Goal: Task Accomplishment & Management: Manage account settings

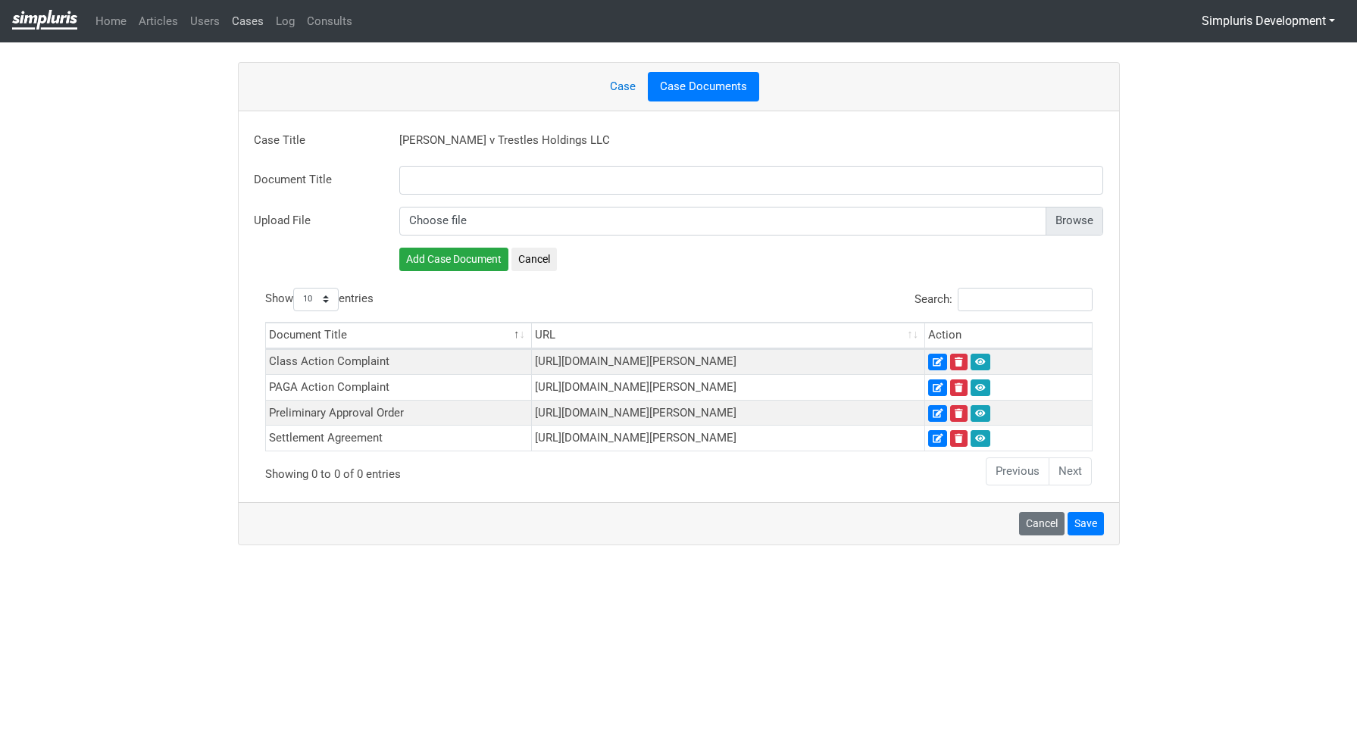
click at [251, 30] on link "Cases" at bounding box center [248, 22] width 44 height 30
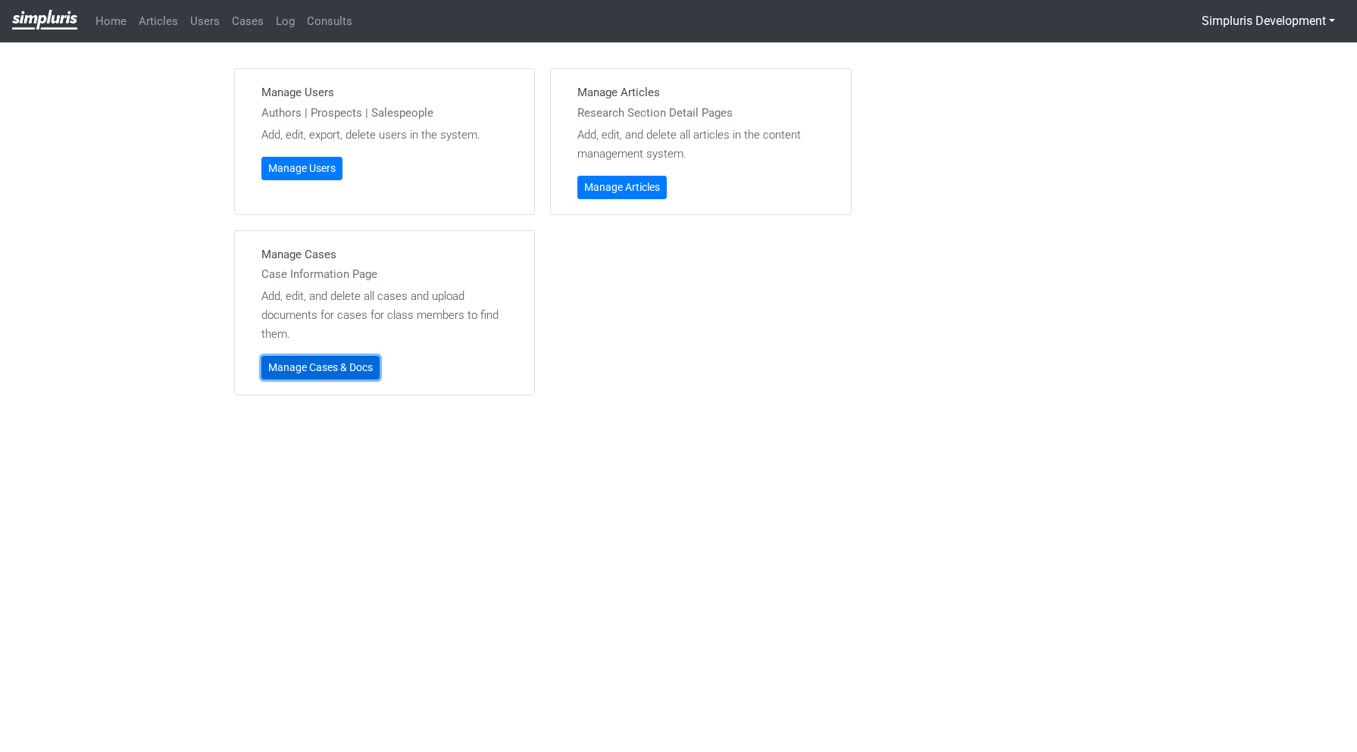
click at [351, 360] on link "Manage Cases & Docs" at bounding box center [320, 367] width 118 height 23
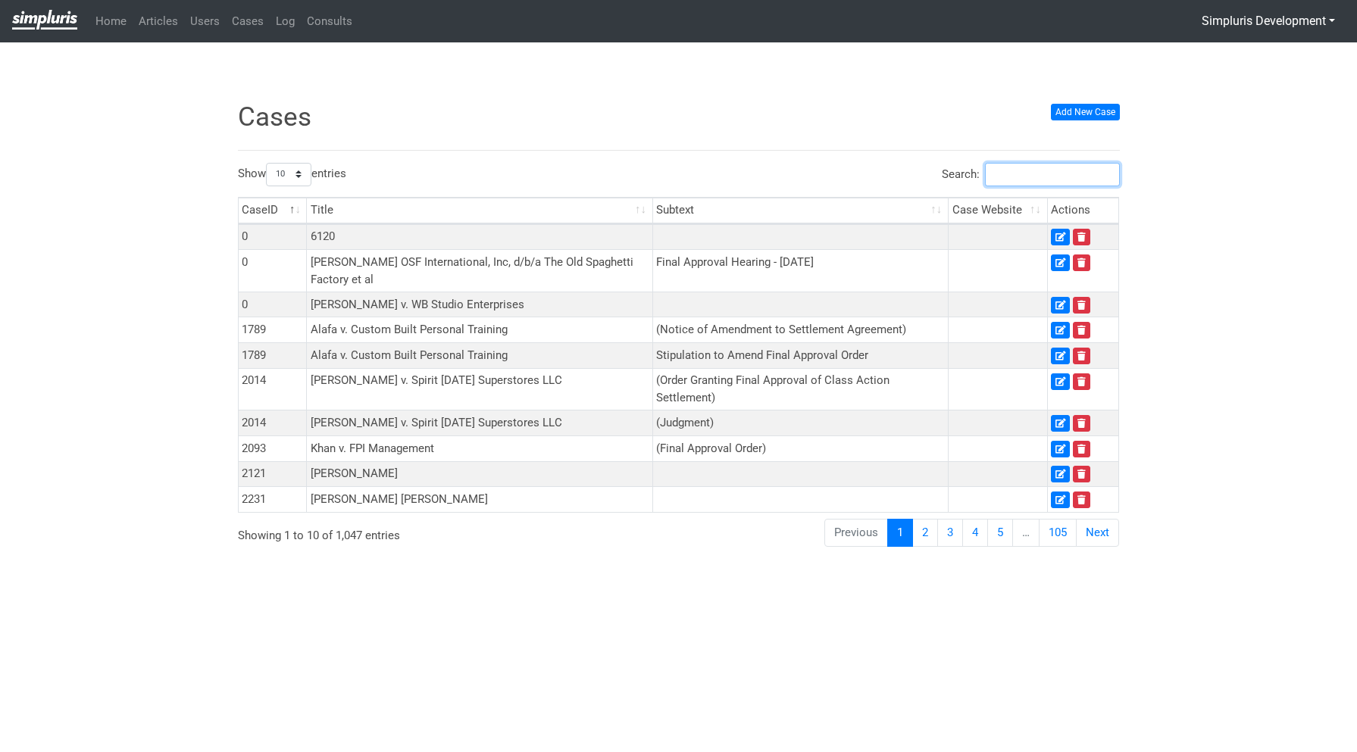
click at [1023, 175] on input "Search:" at bounding box center [1052, 174] width 135 height 23
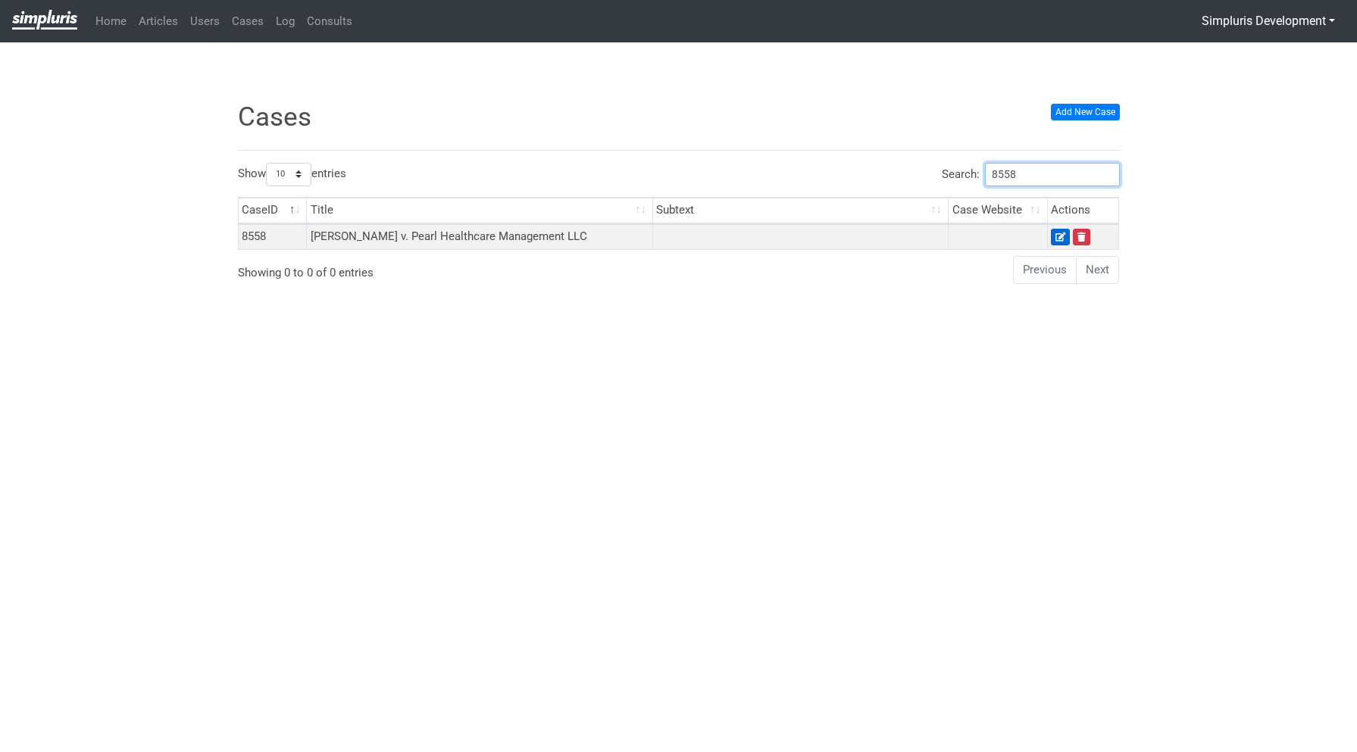
type input "8558"
click at [1063, 236] on icon at bounding box center [1060, 237] width 10 height 9
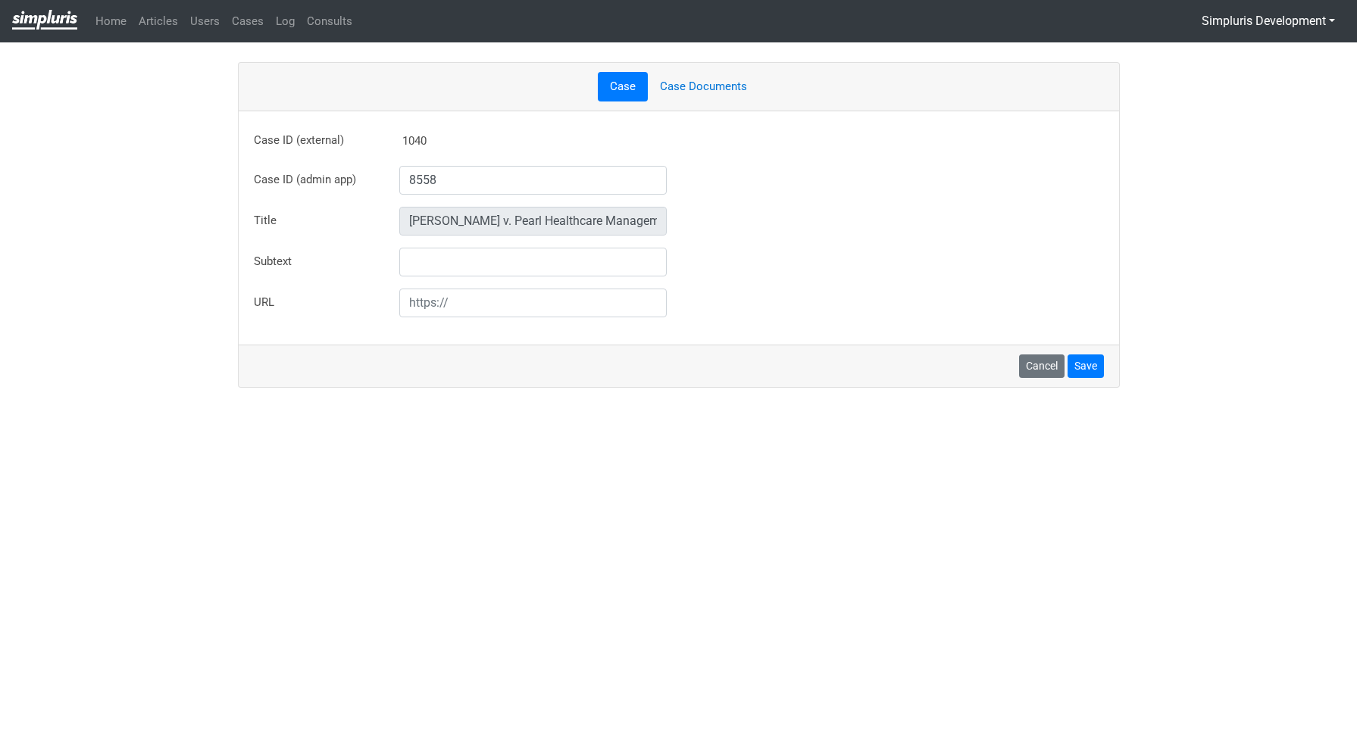
click at [698, 83] on link "Case Documents" at bounding box center [703, 87] width 111 height 30
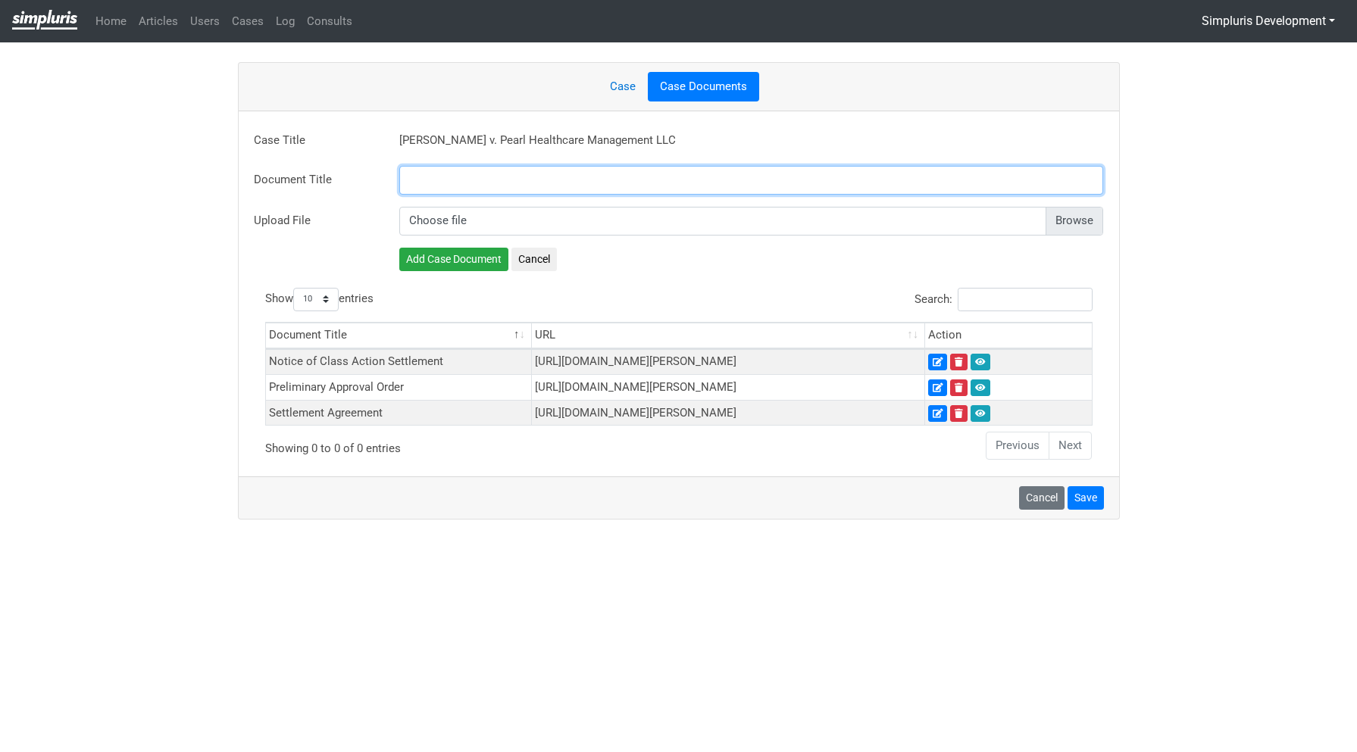
click at [599, 185] on input "text" at bounding box center [751, 180] width 705 height 29
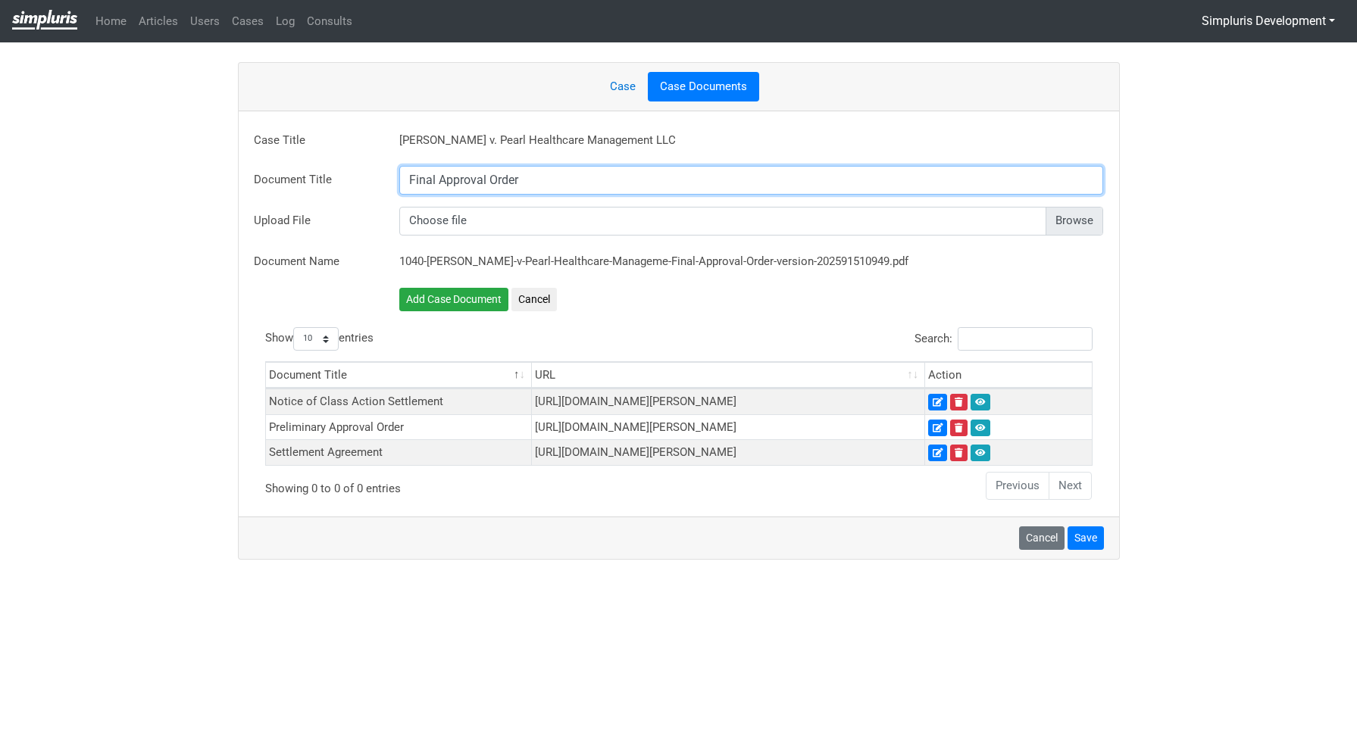
type input "Final Approval Order"
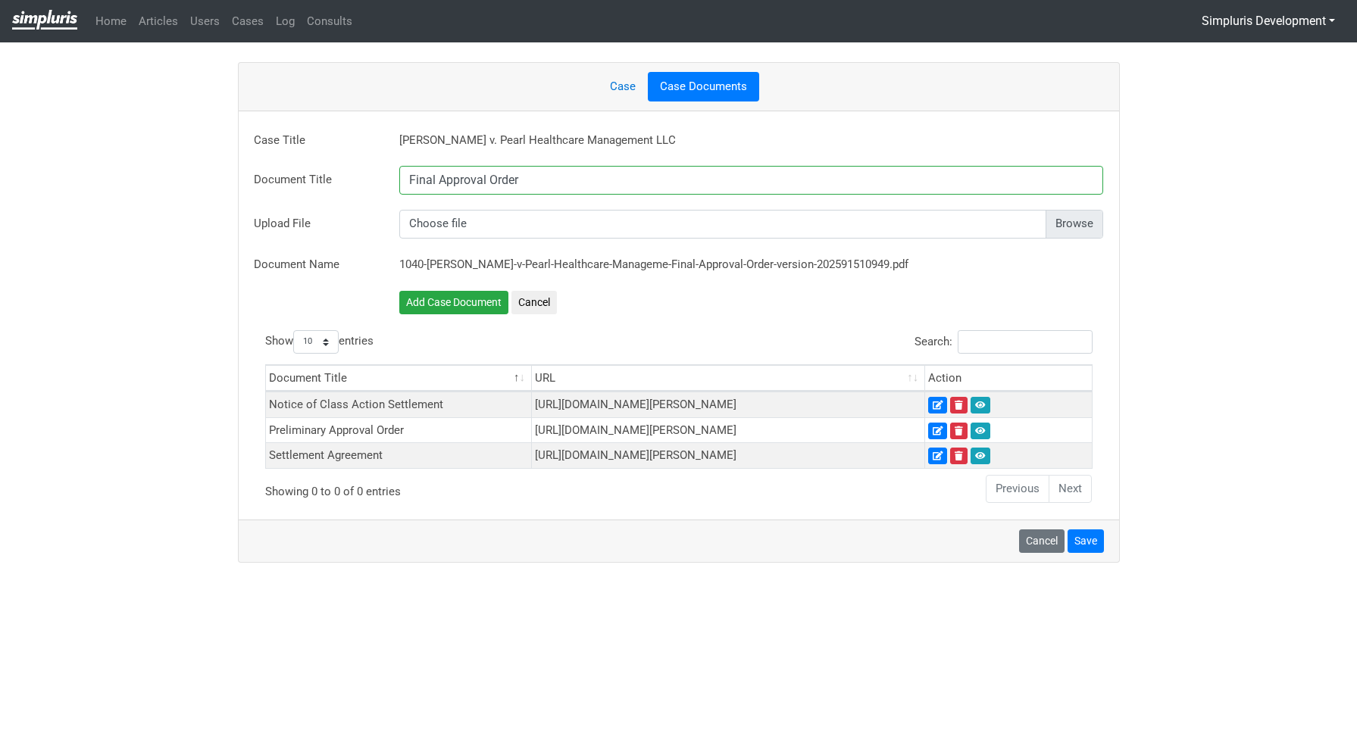
click at [1085, 215] on input "file" at bounding box center [751, 224] width 705 height 29
type input "C:\fakepath\08.11.25 Order Granting Final Approval.pdf"
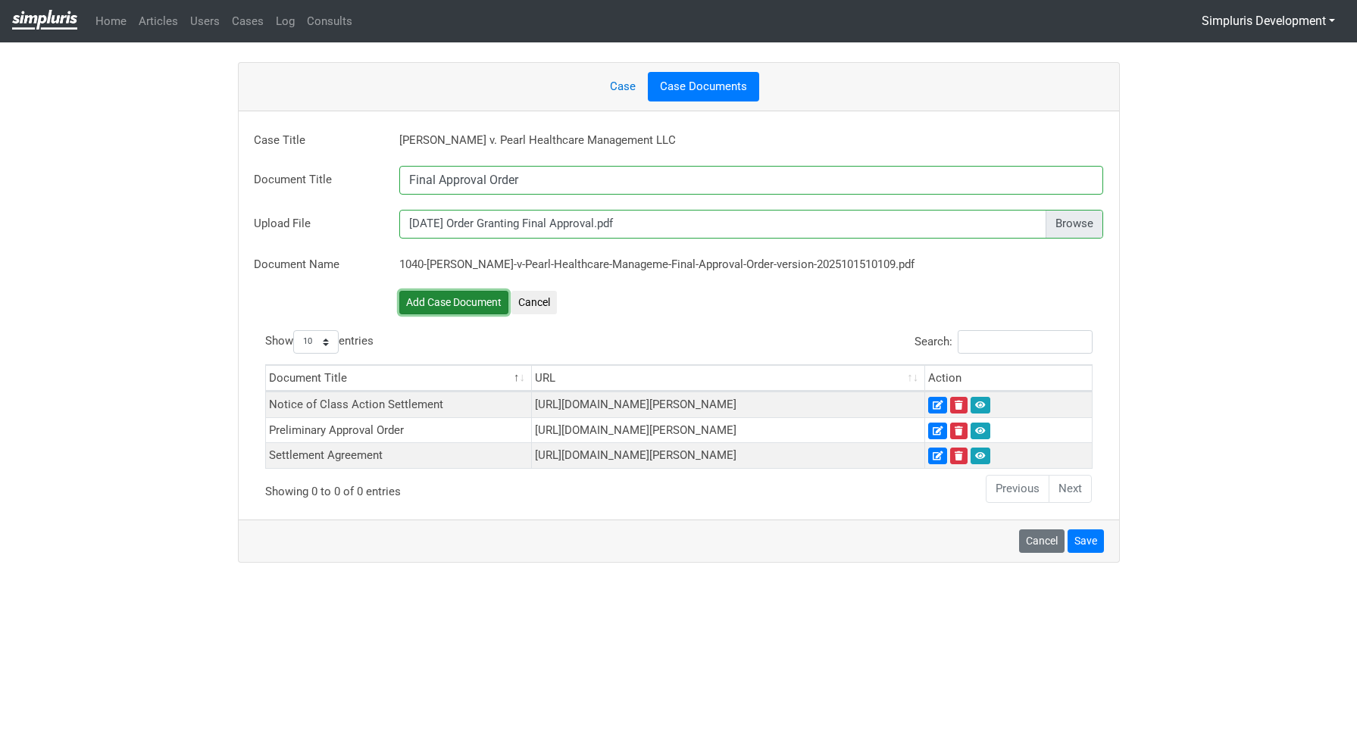
click at [467, 298] on button "Add Case Document" at bounding box center [453, 302] width 109 height 23
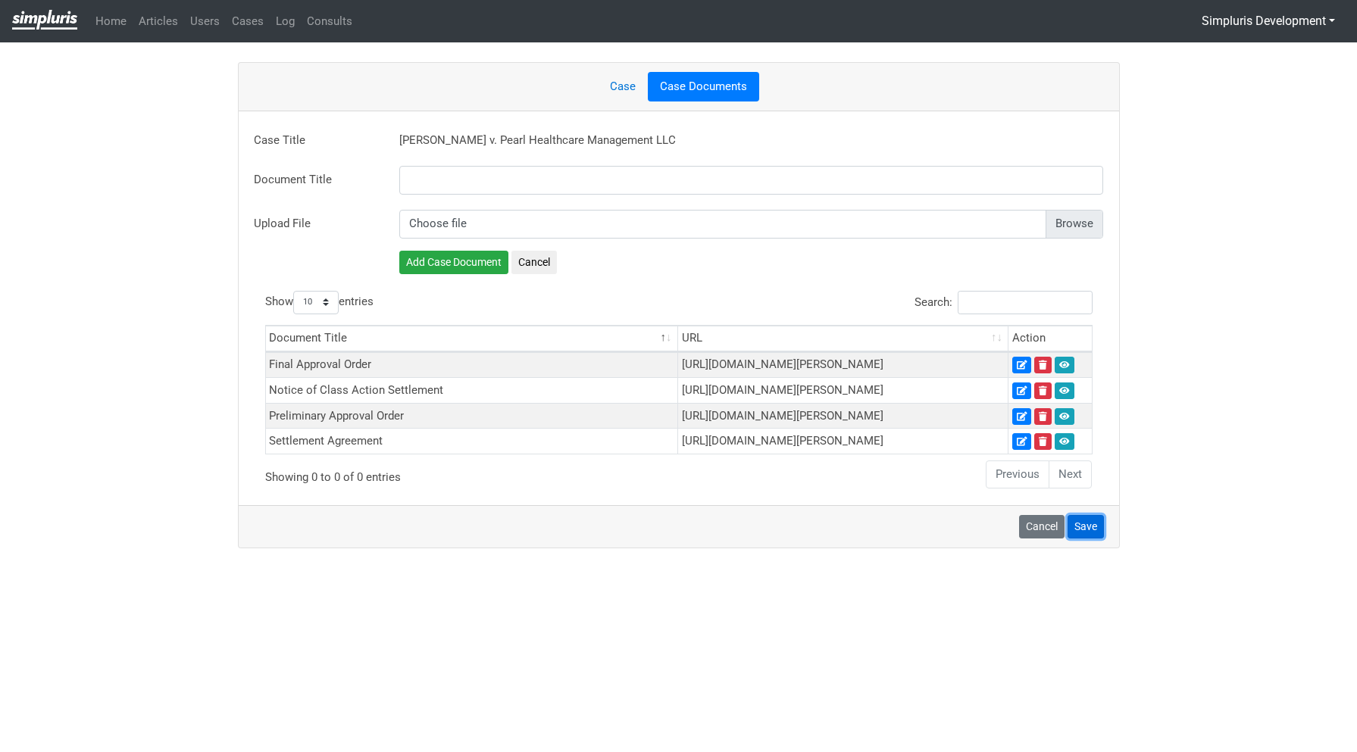
click at [1092, 539] on button "Save" at bounding box center [1085, 526] width 36 height 23
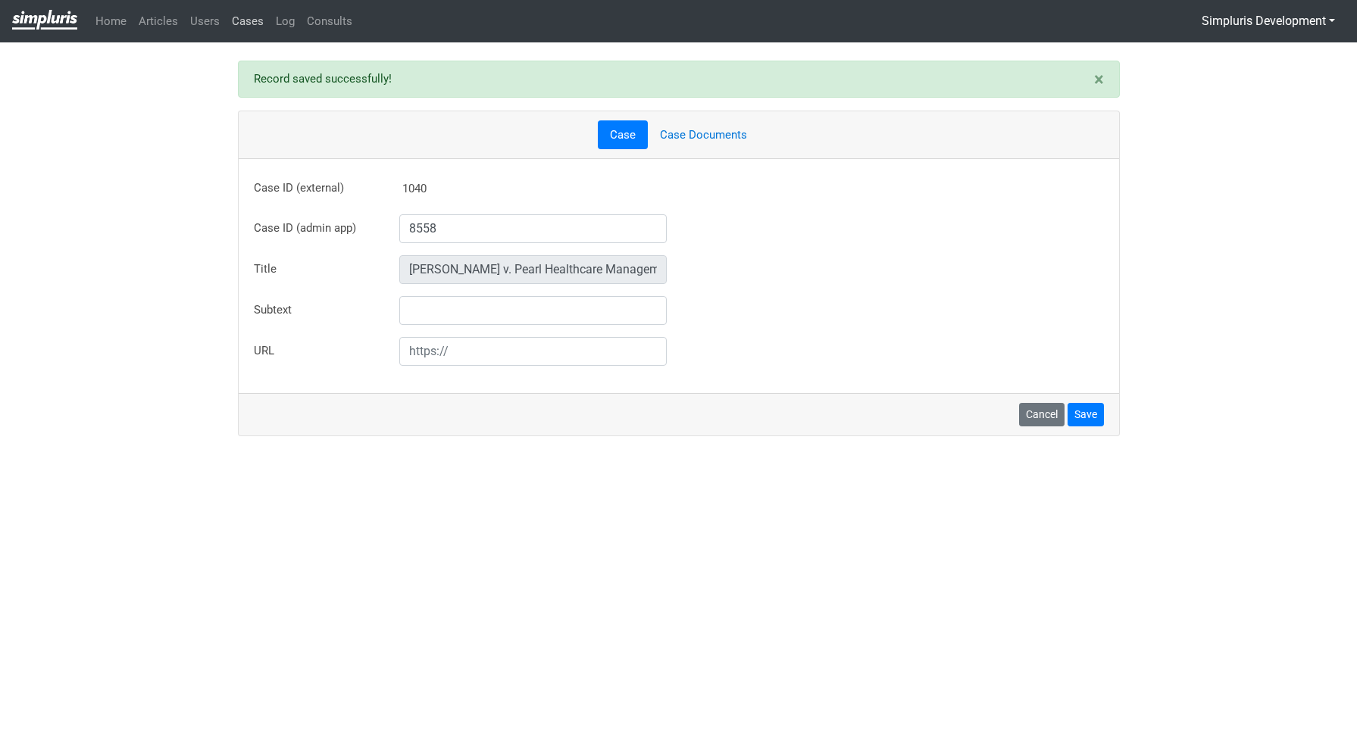
click at [245, 29] on link "Cases" at bounding box center [248, 22] width 44 height 30
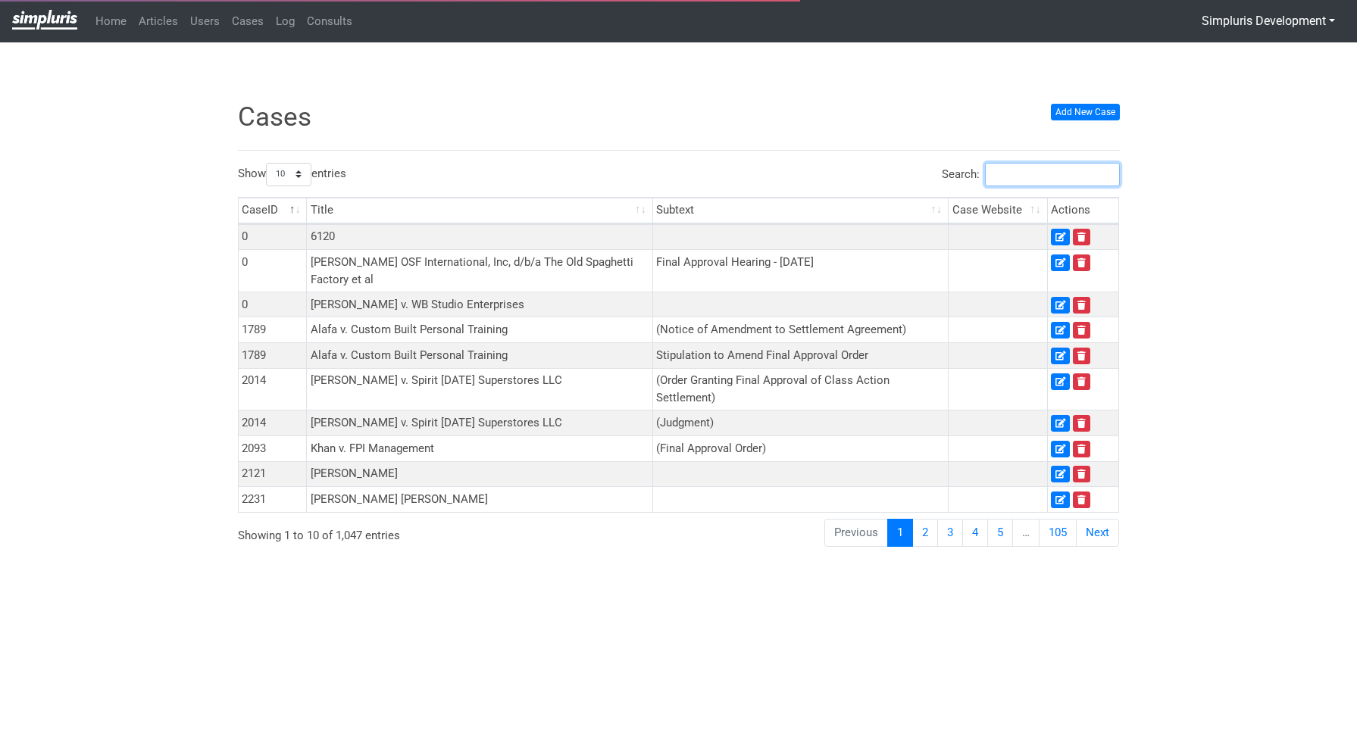
click at [1020, 175] on input "Search:" at bounding box center [1052, 174] width 135 height 23
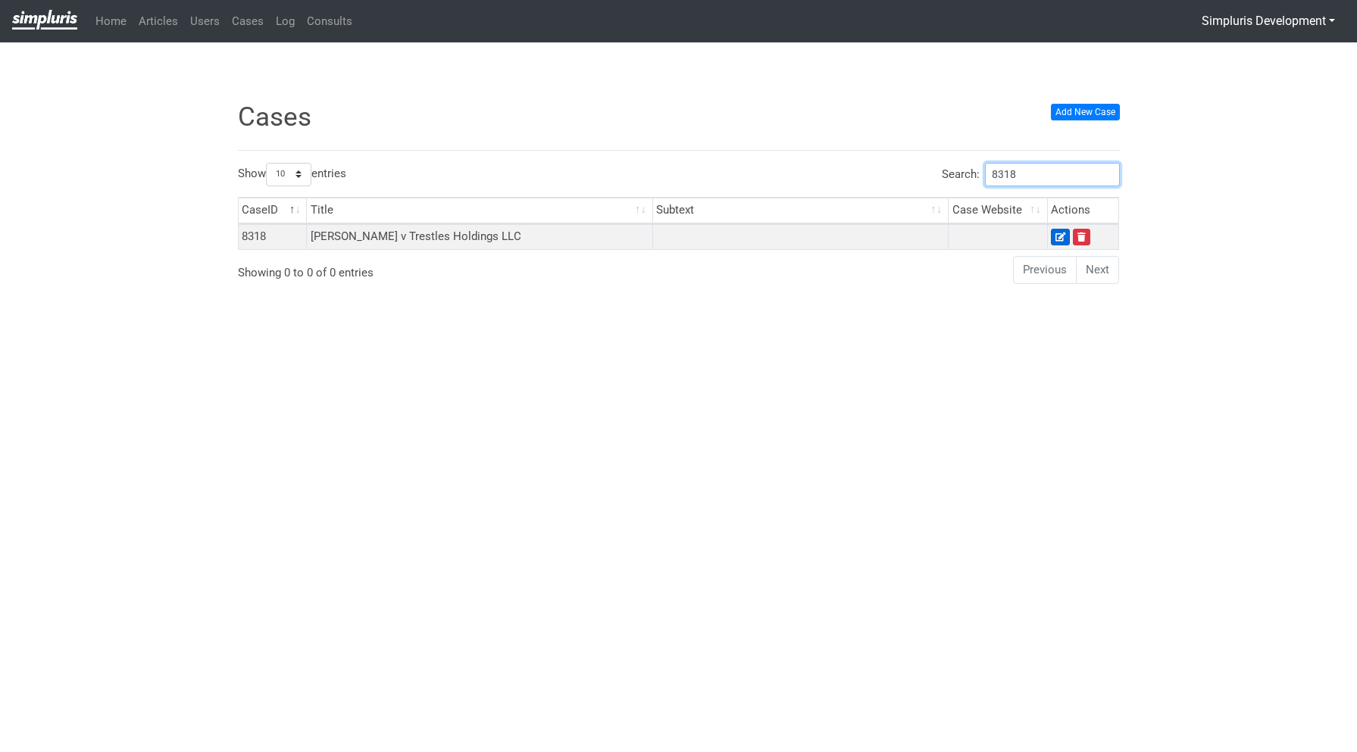
type input "8318"
click at [1054, 236] on link at bounding box center [1060, 237] width 19 height 17
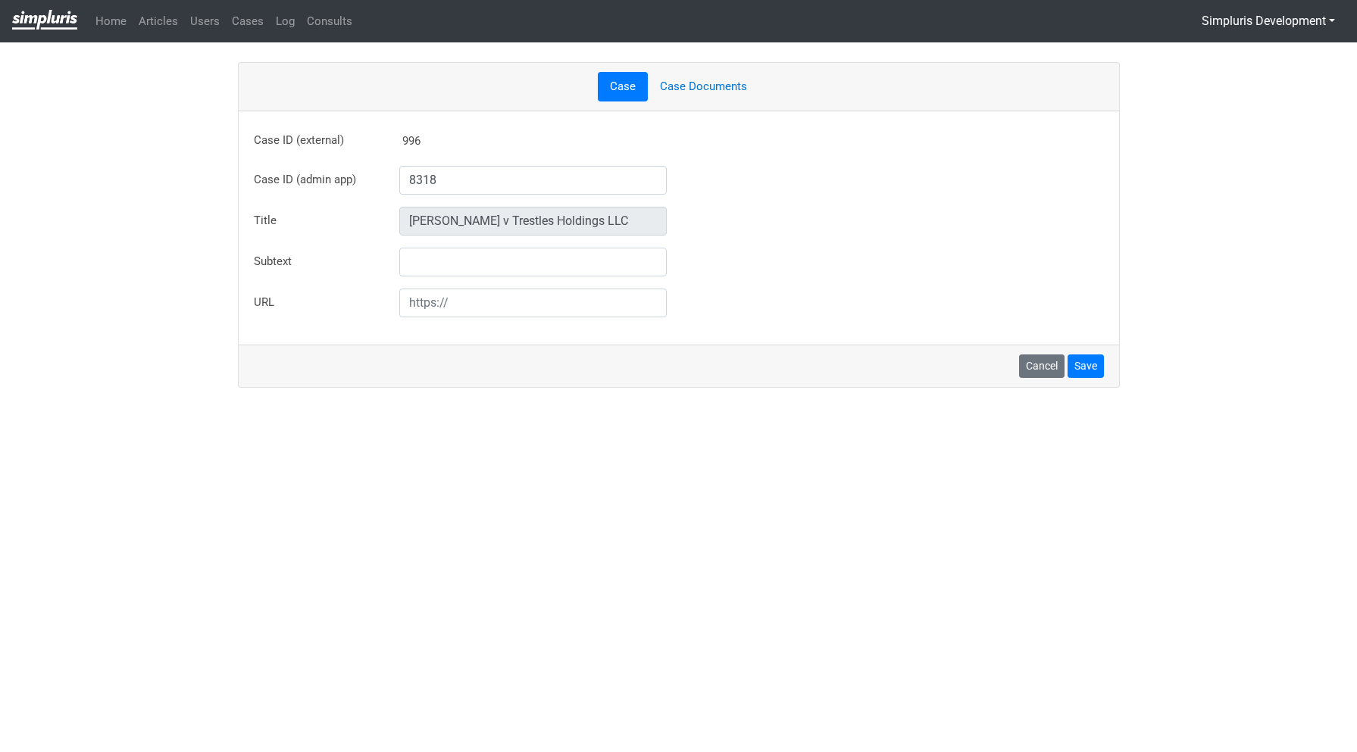
click at [684, 83] on link "Case Documents" at bounding box center [703, 87] width 111 height 30
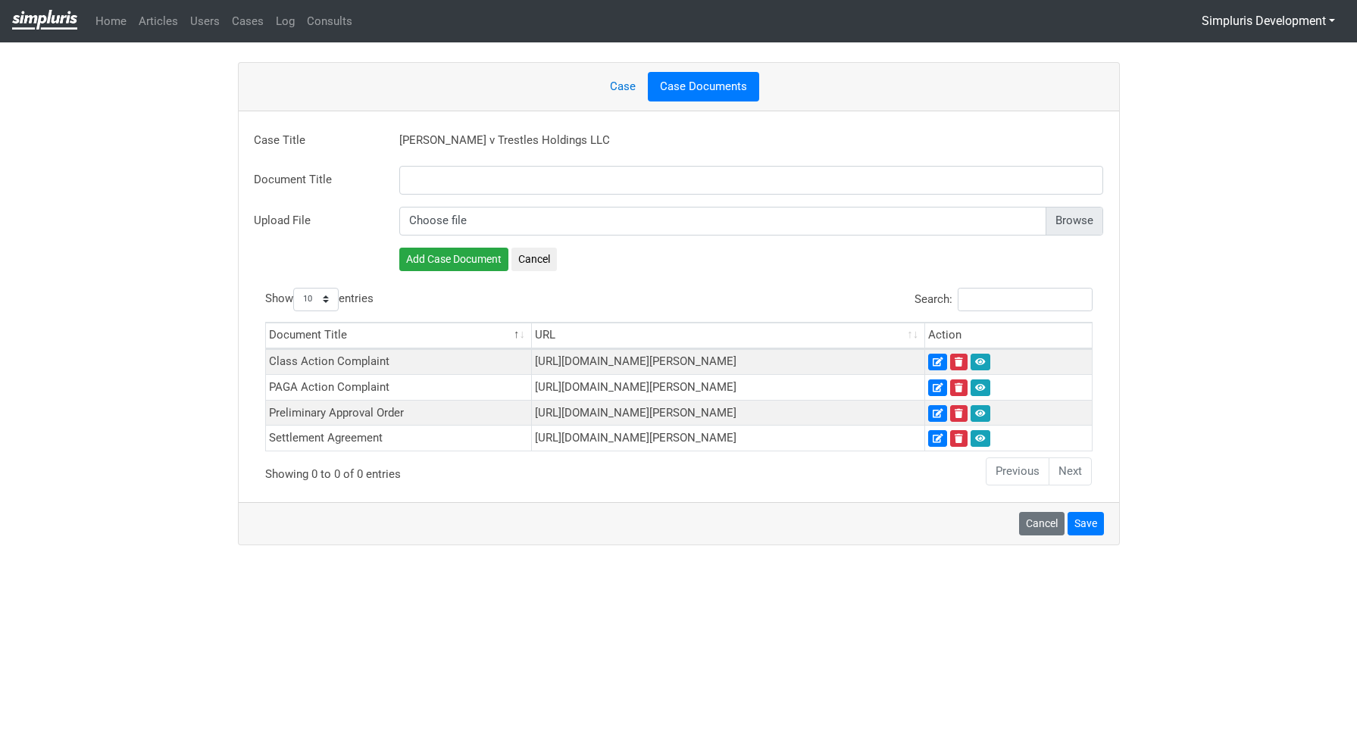
click at [1079, 212] on input "file" at bounding box center [751, 221] width 705 height 29
type input "C:\fakepath\Order After Hearing.pdf"
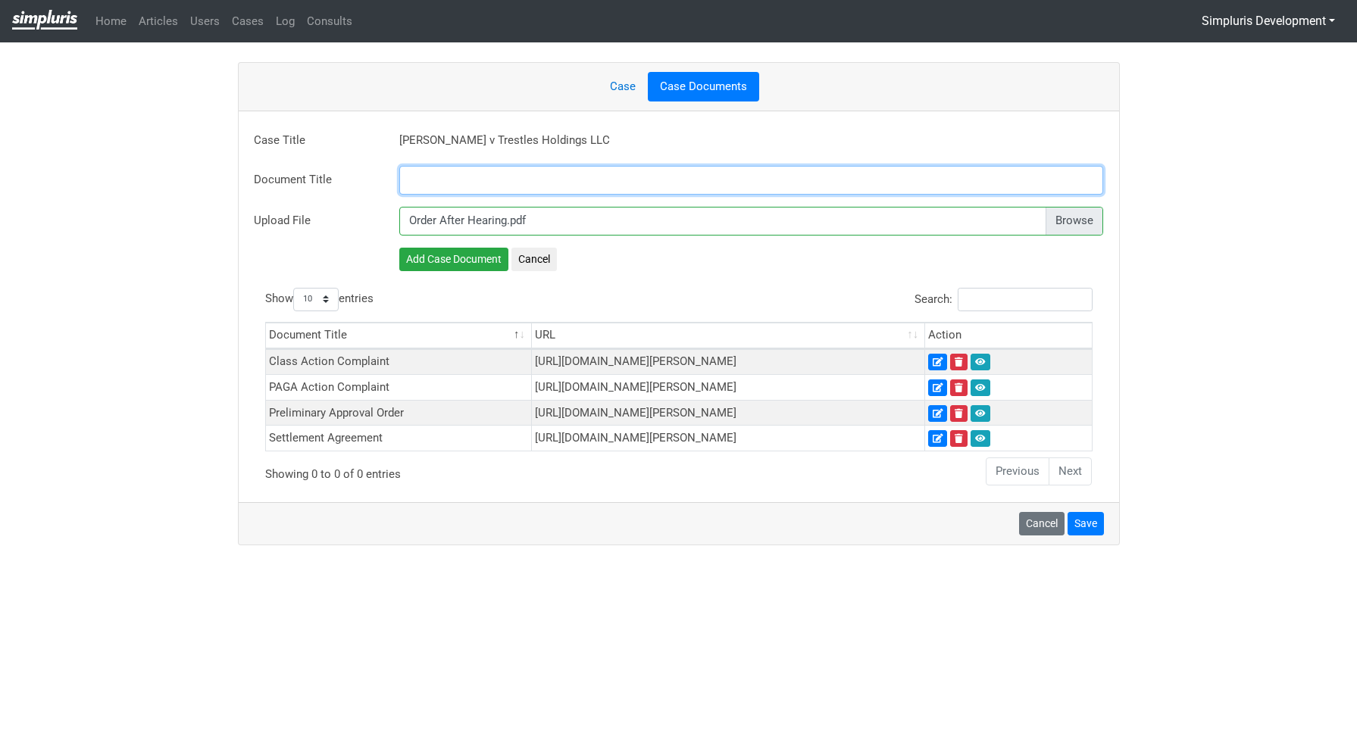
click at [467, 170] on input "text" at bounding box center [751, 180] width 705 height 29
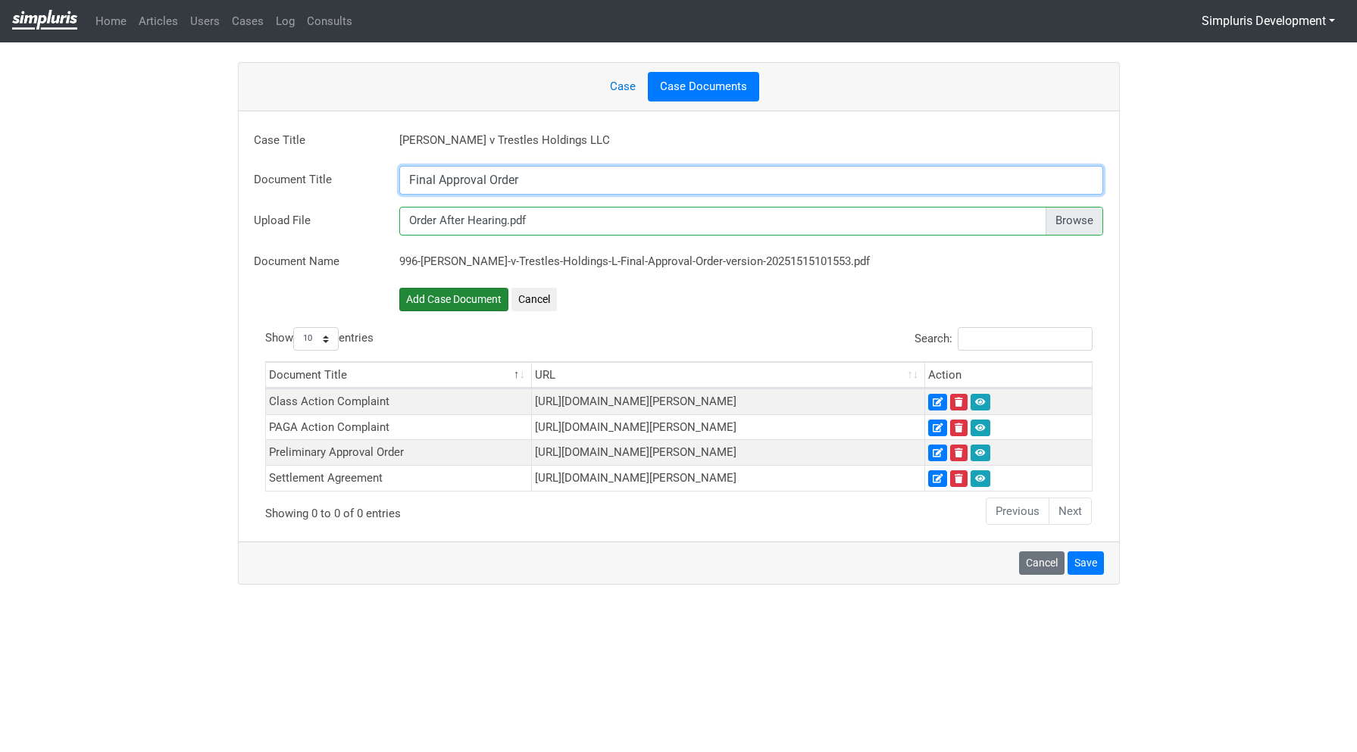
type input "Final Approval Order"
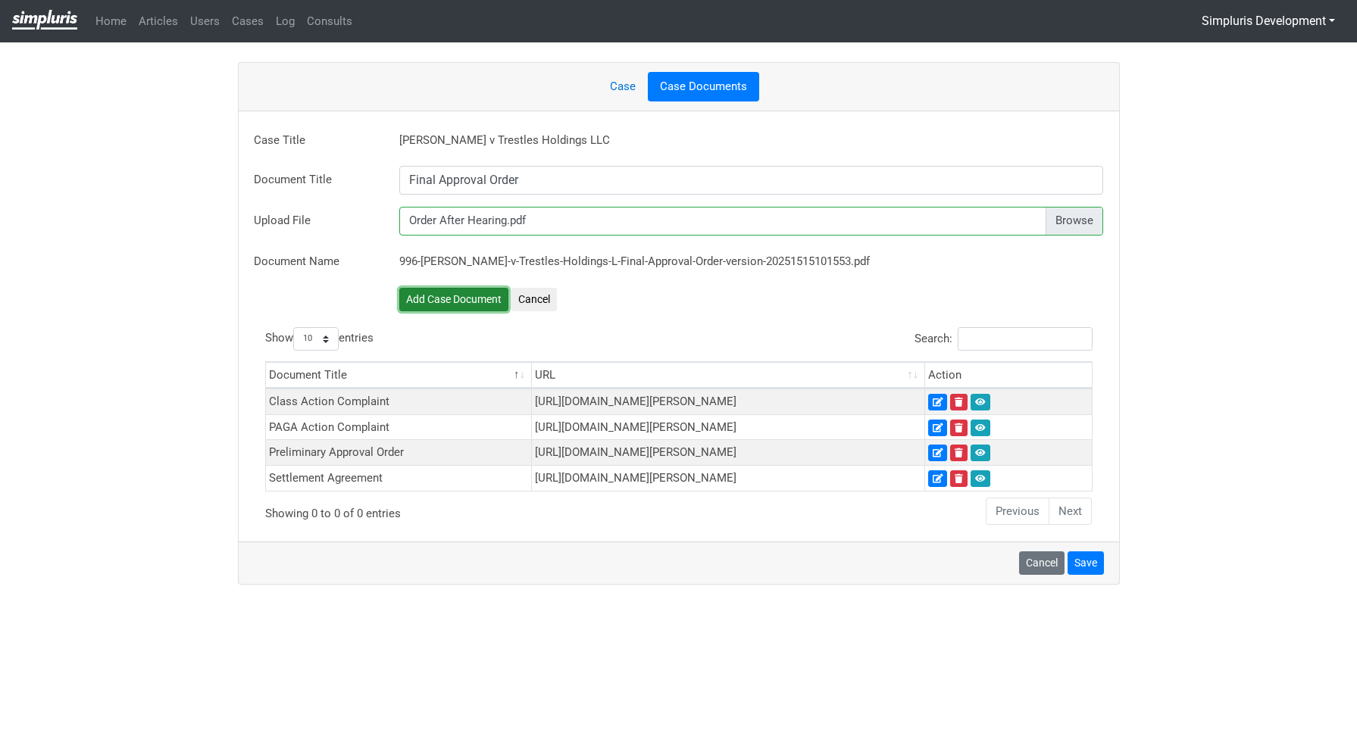
click at [454, 301] on button "Add Case Document" at bounding box center [453, 299] width 109 height 23
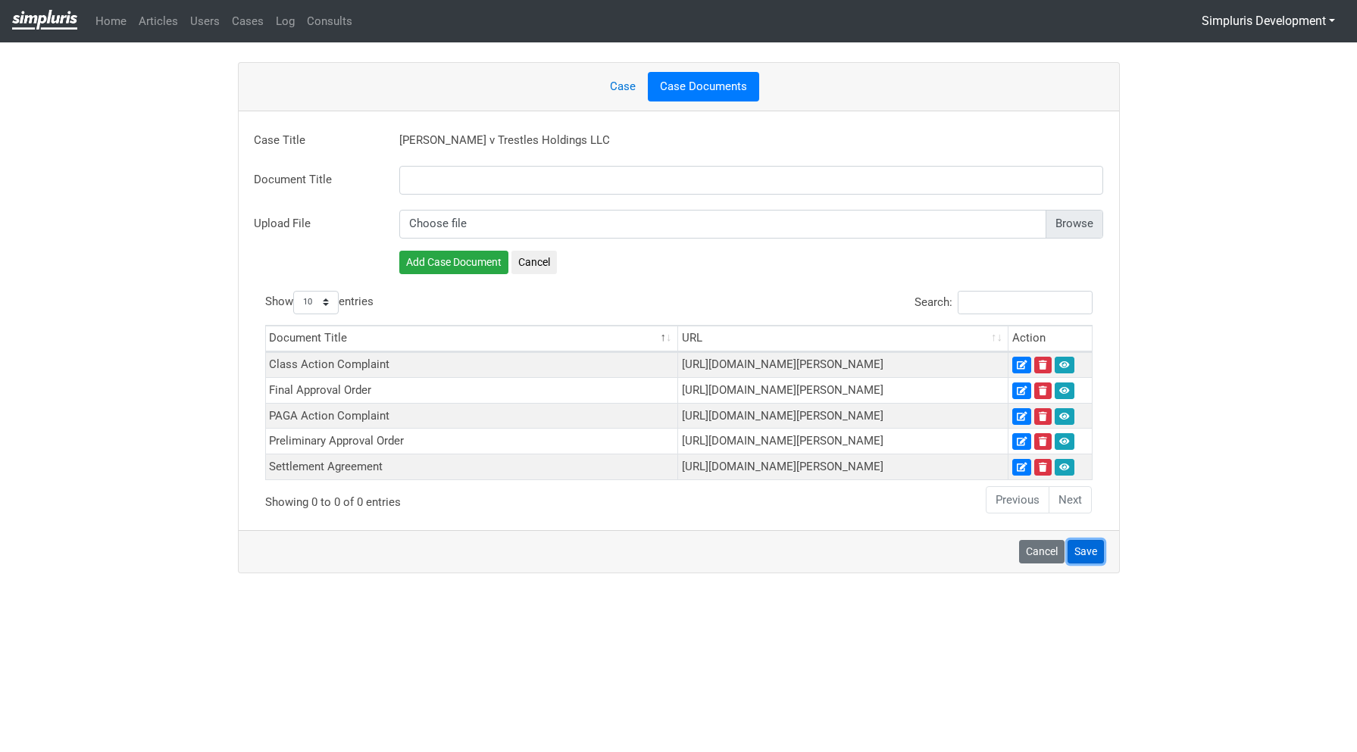
click at [1081, 564] on button "Save" at bounding box center [1085, 551] width 36 height 23
